Goal: Contribute content: Add original content to the website for others to see

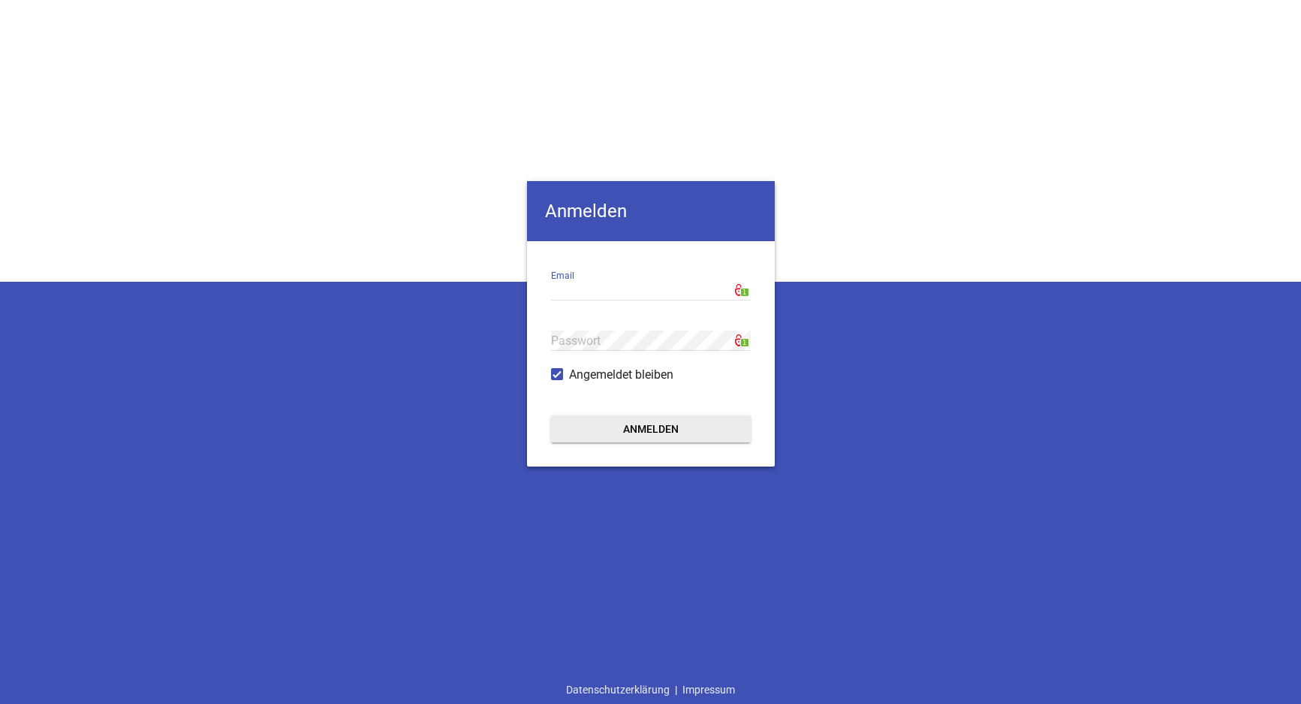
type input "[EMAIL_ADDRESS][DOMAIN_NAME]"
click at [632, 426] on button "Anmelden" at bounding box center [651, 428] width 200 height 27
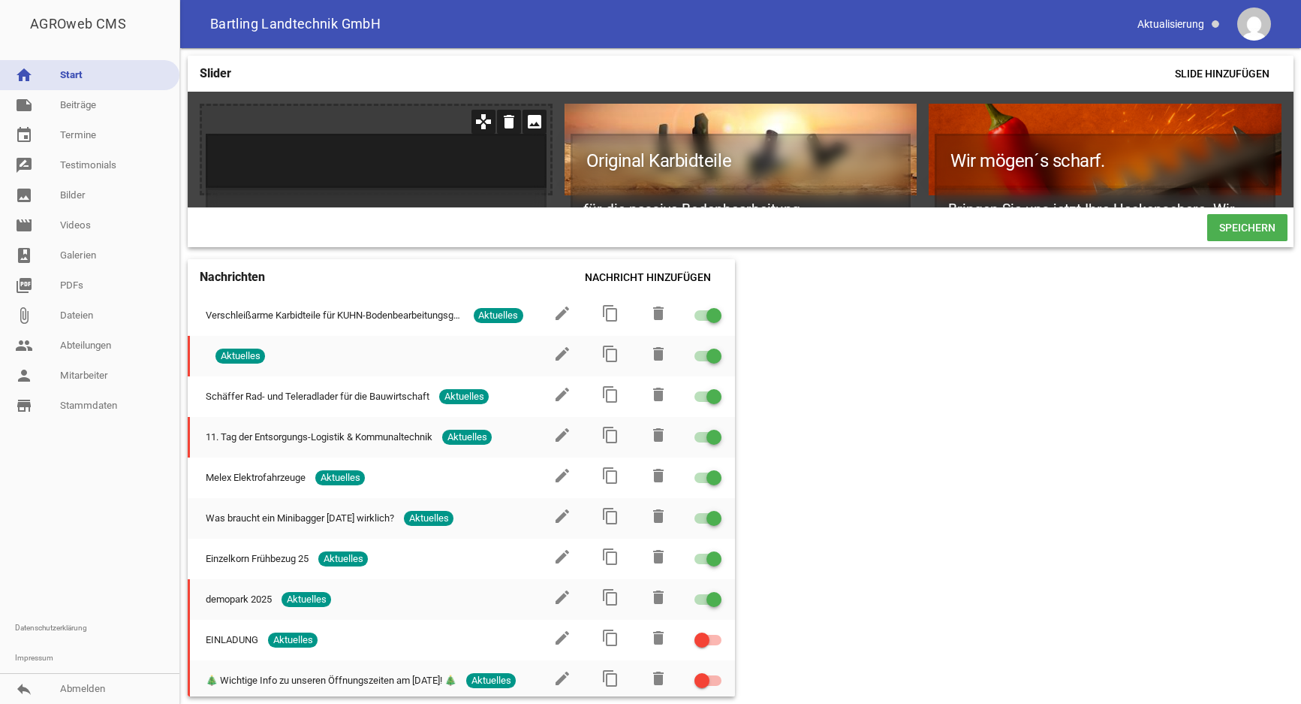
click at [427, 137] on h1 at bounding box center [376, 161] width 341 height 54
click at [436, 155] on h1 at bounding box center [376, 161] width 341 height 54
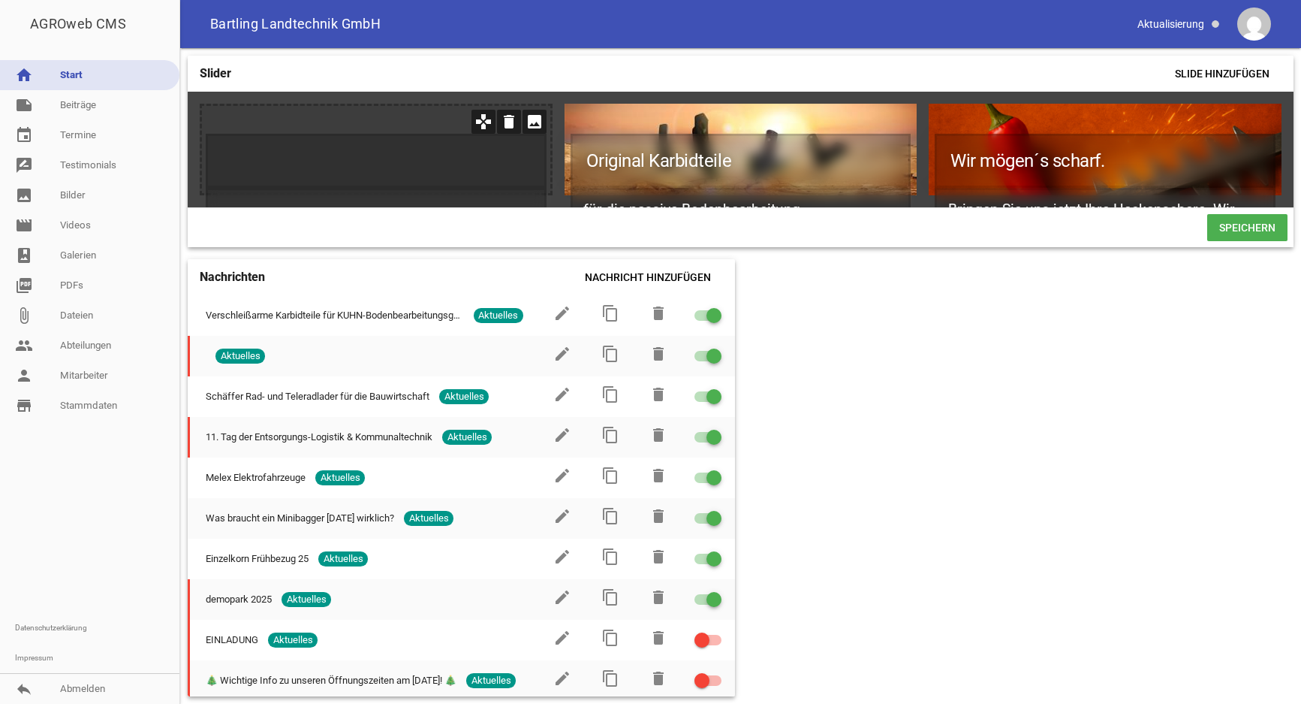
click at [532, 122] on icon "image" at bounding box center [535, 122] width 24 height 24
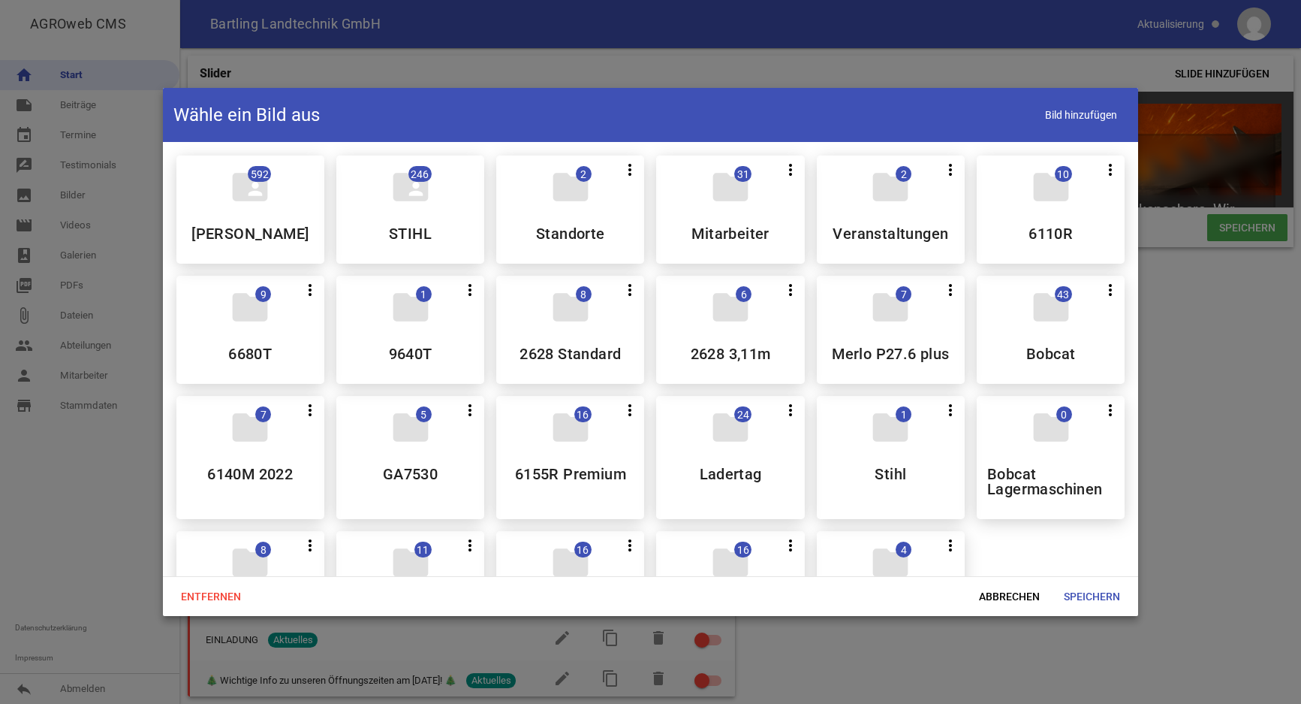
click at [1158, 518] on div at bounding box center [650, 352] width 1301 height 704
click at [1004, 597] on span "Abbrechen" at bounding box center [1009, 596] width 85 height 27
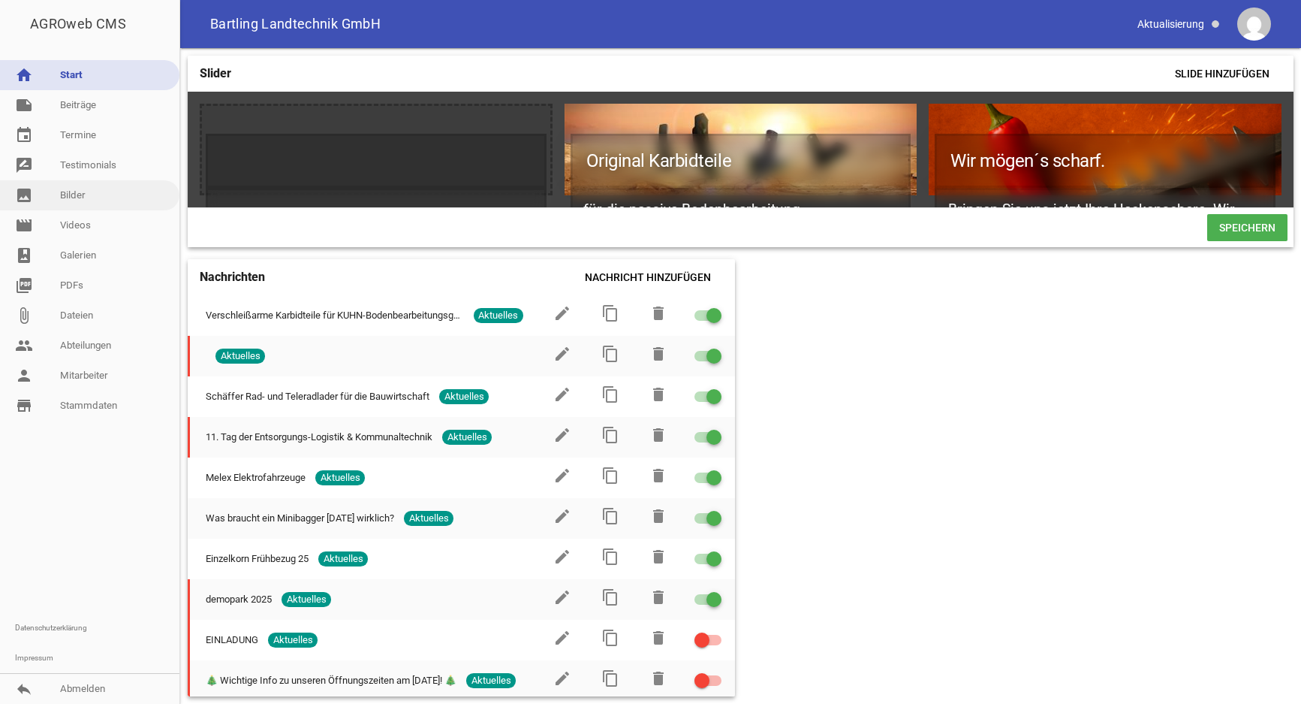
click at [88, 200] on link "image Bilder" at bounding box center [89, 195] width 179 height 30
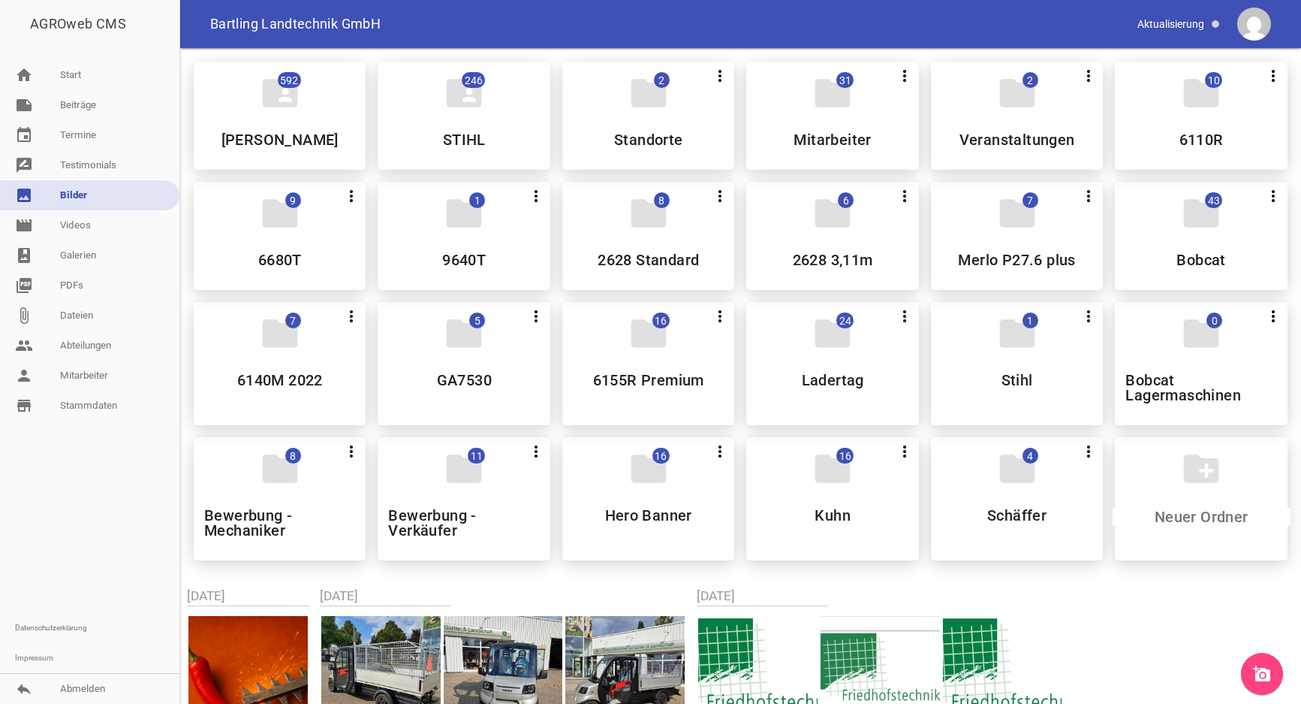
click at [1259, 677] on icon "add_a_photo" at bounding box center [1262, 674] width 18 height 18
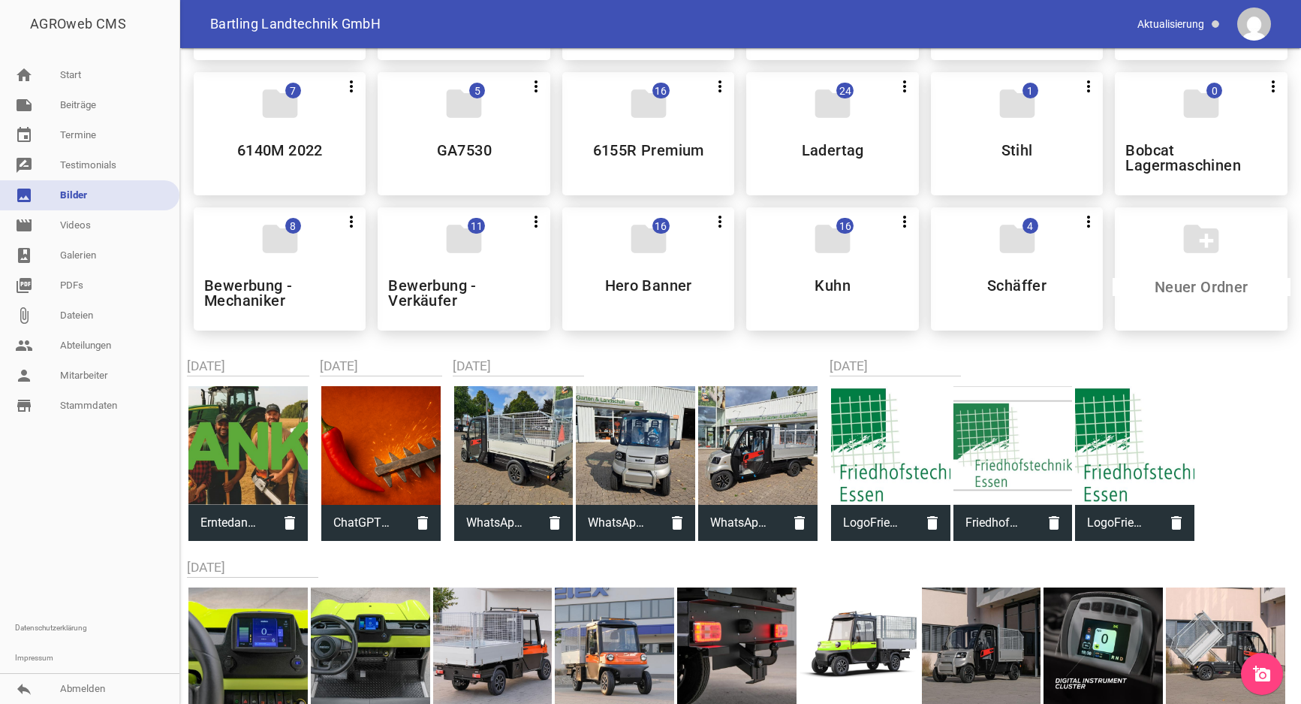
scroll to position [306, 0]
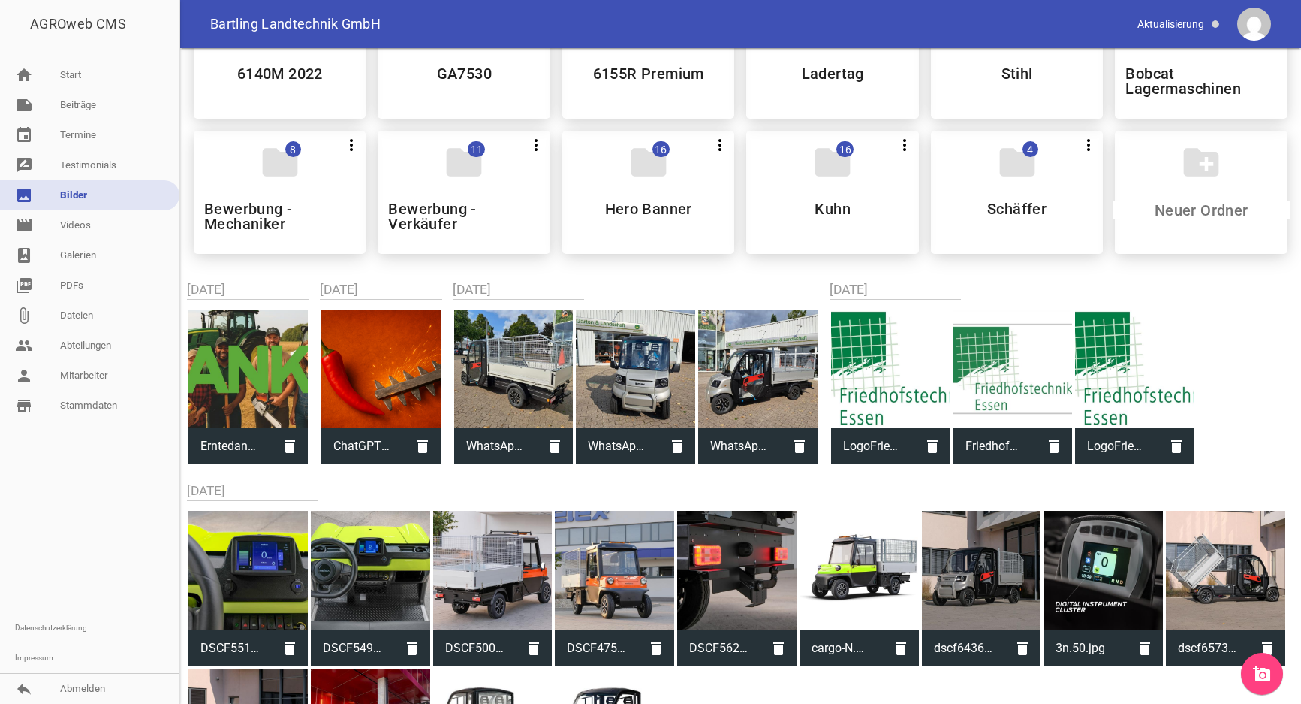
drag, startPoint x: 1256, startPoint y: 580, endPoint x: 1209, endPoint y: 567, distance: 49.0
click at [1257, 579] on div "DSCF5518.jpg delete DSCF5494.jpg delete DSCF5003.jpg delete DSCF4756-0009-Wypel…" at bounding box center [741, 668] width 1108 height 320
